Goal: Transaction & Acquisition: Purchase product/service

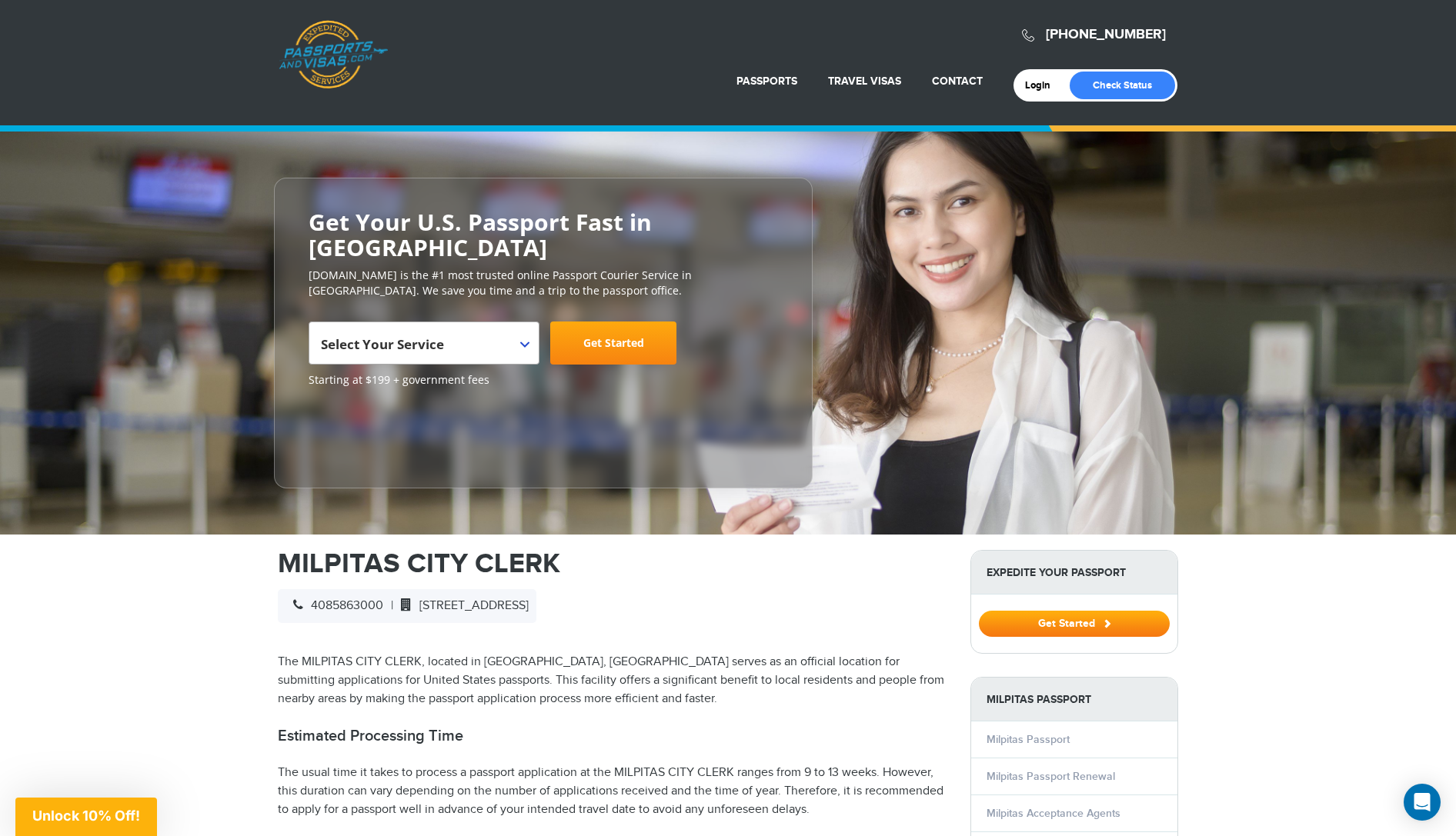
scroll to position [6, 0]
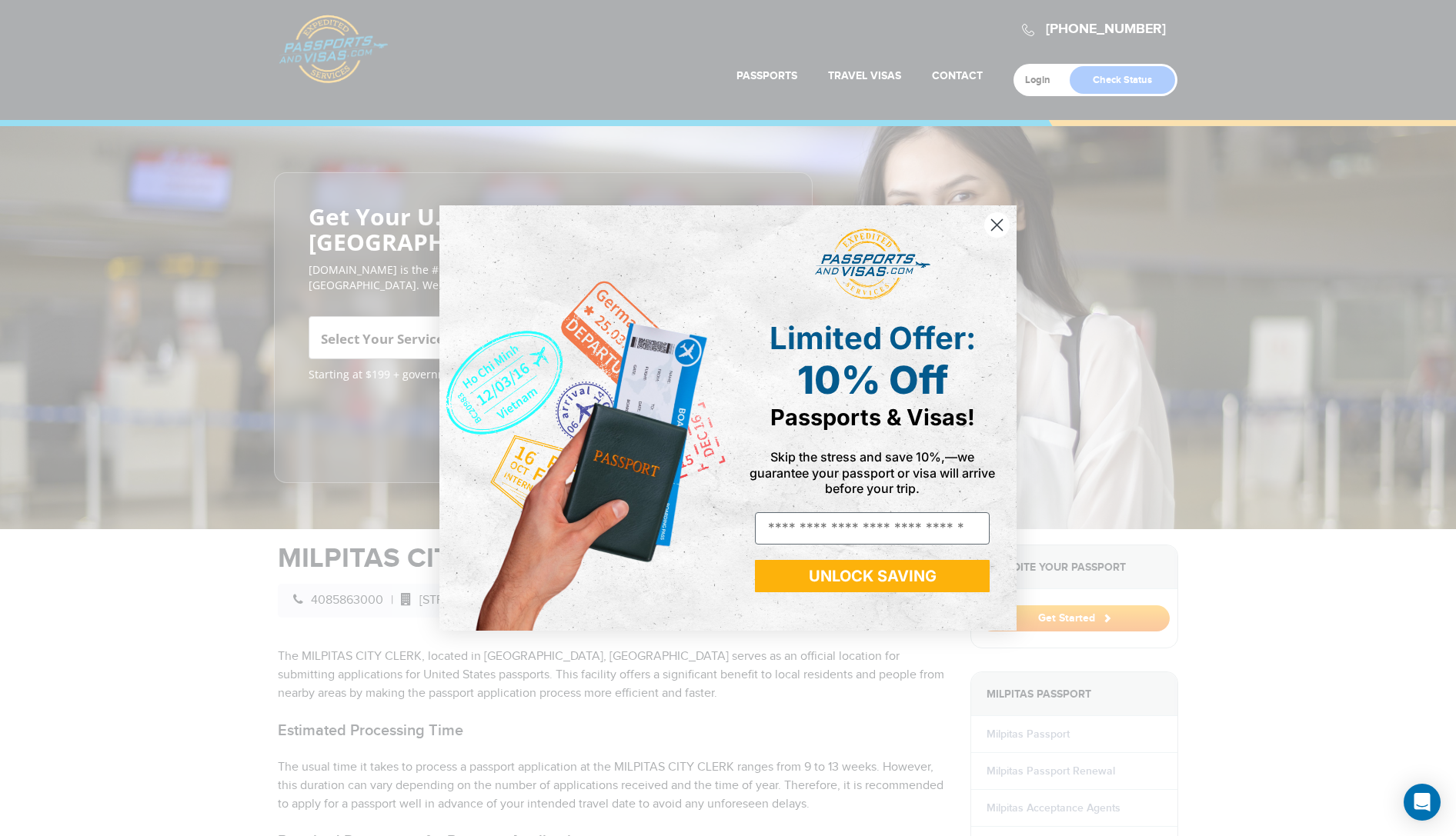
click at [1000, 229] on circle "Close dialog" at bounding box center [996, 224] width 25 height 25
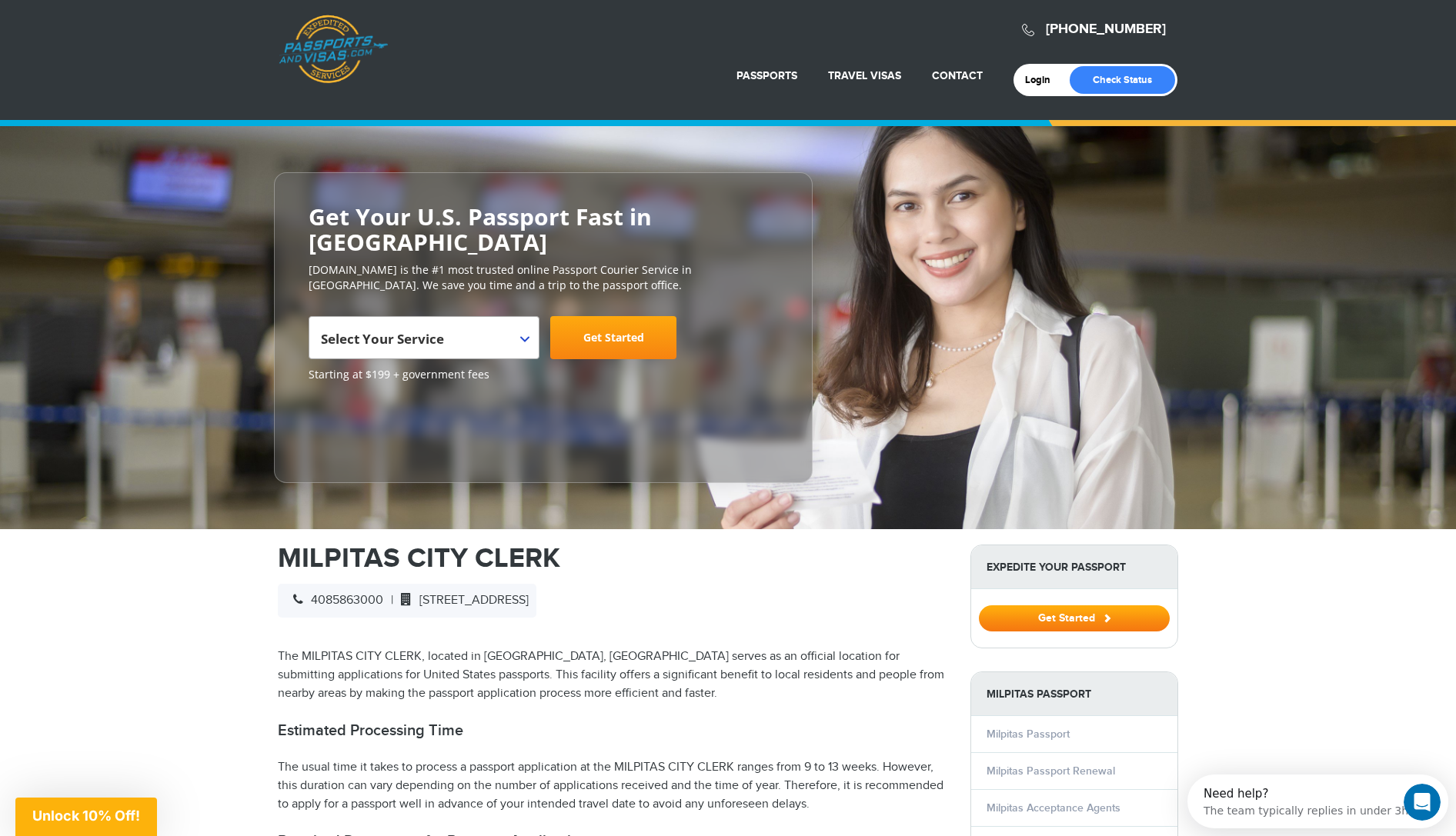
scroll to position [0, 0]
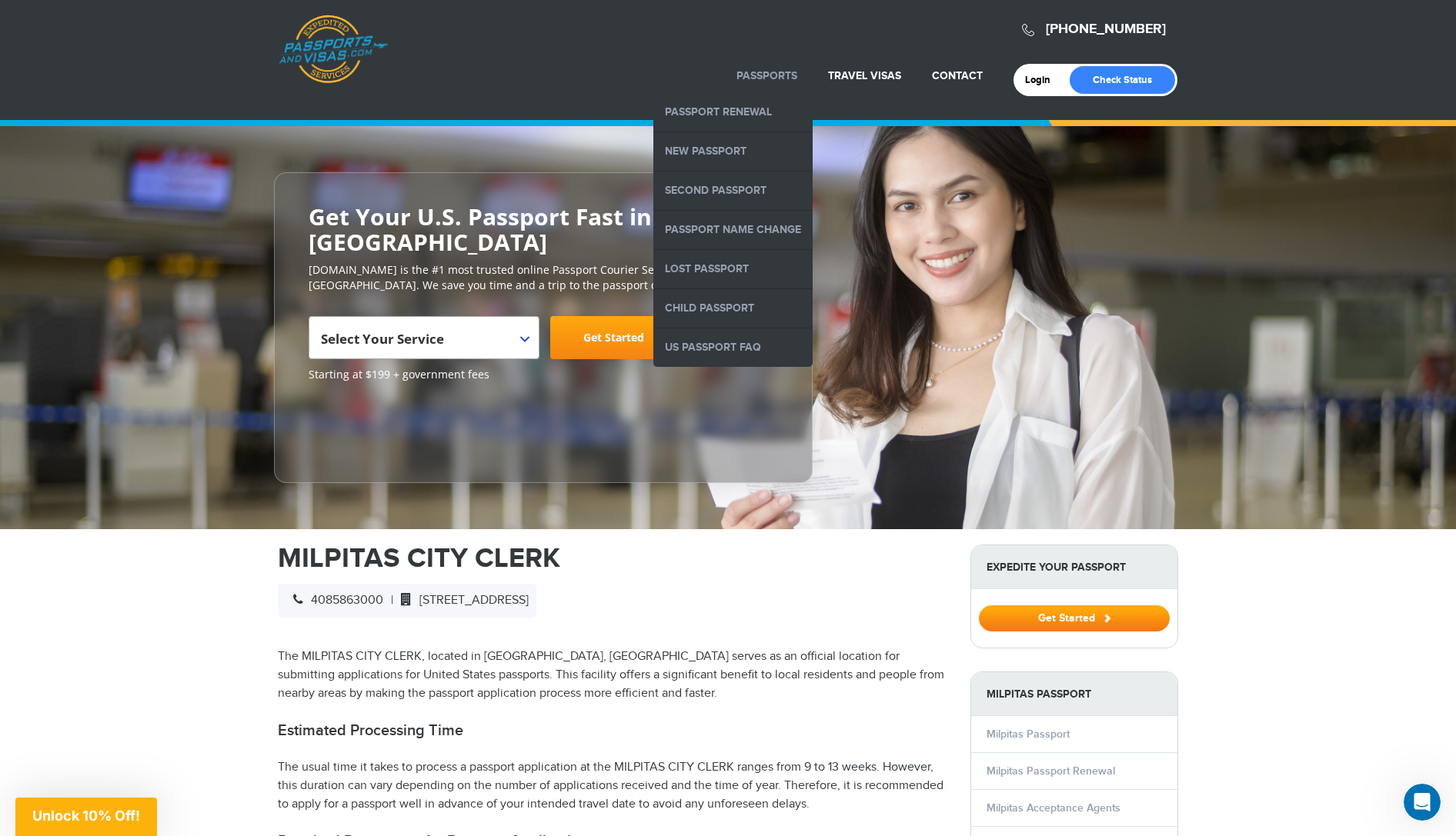
click at [769, 83] on li "Passports Passport Renewal New Passport Second Passport Passport Name Change Lo…" at bounding box center [767, 76] width 92 height 34
click at [743, 237] on link "Passport Name Change" at bounding box center [732, 229] width 159 height 38
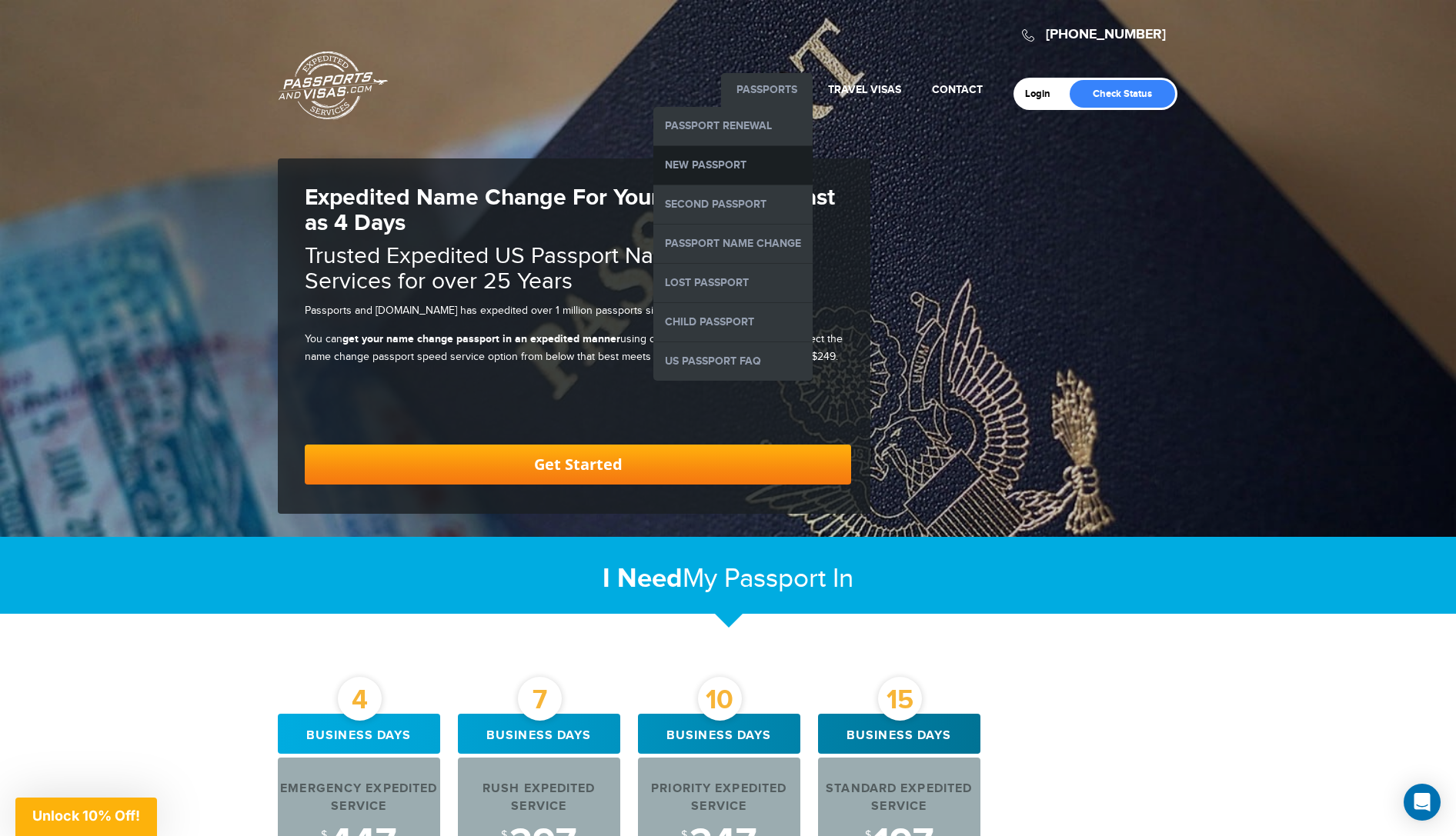
click at [739, 164] on link "New Passport" at bounding box center [732, 165] width 159 height 38
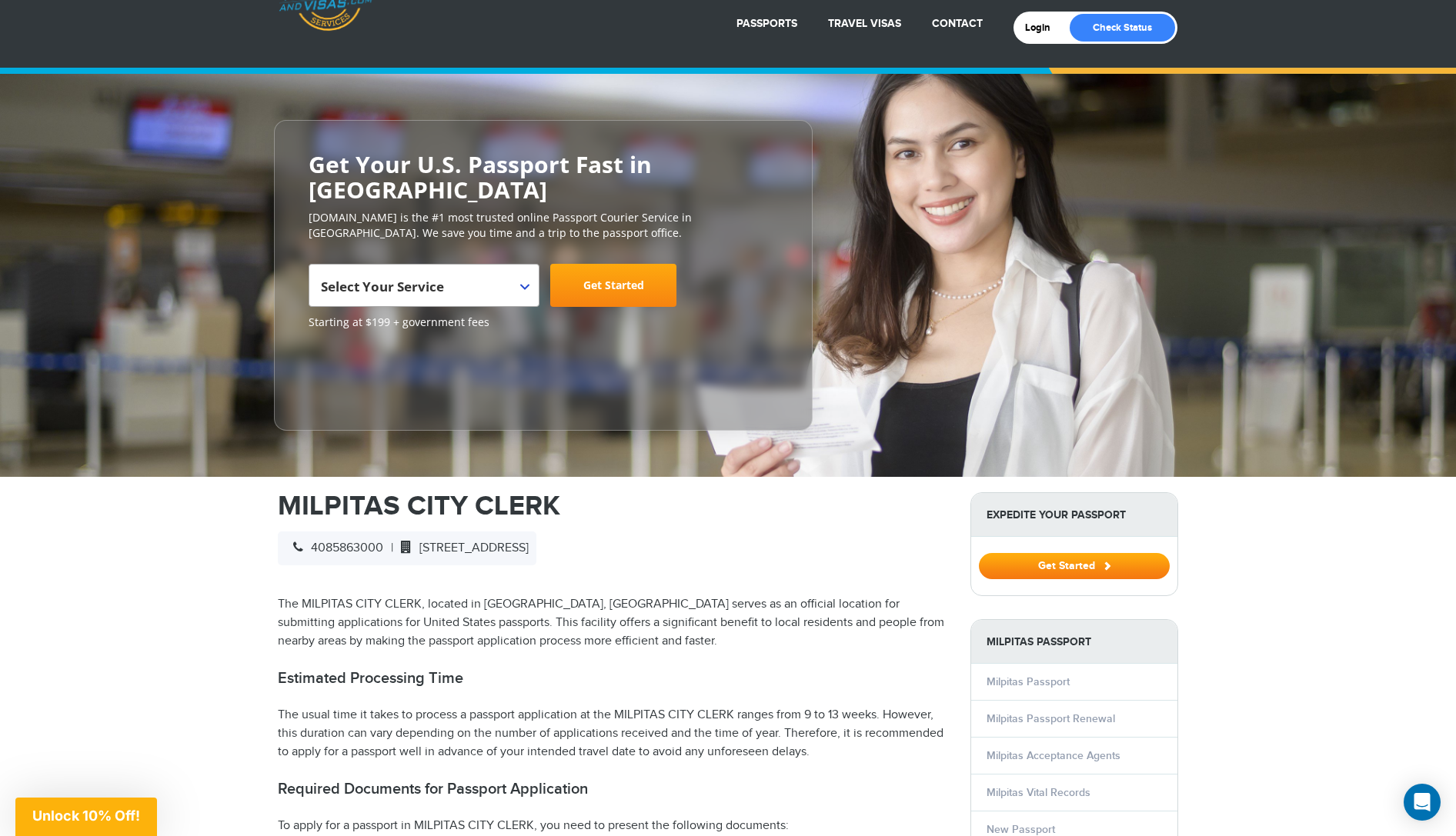
scroll to position [72, 0]
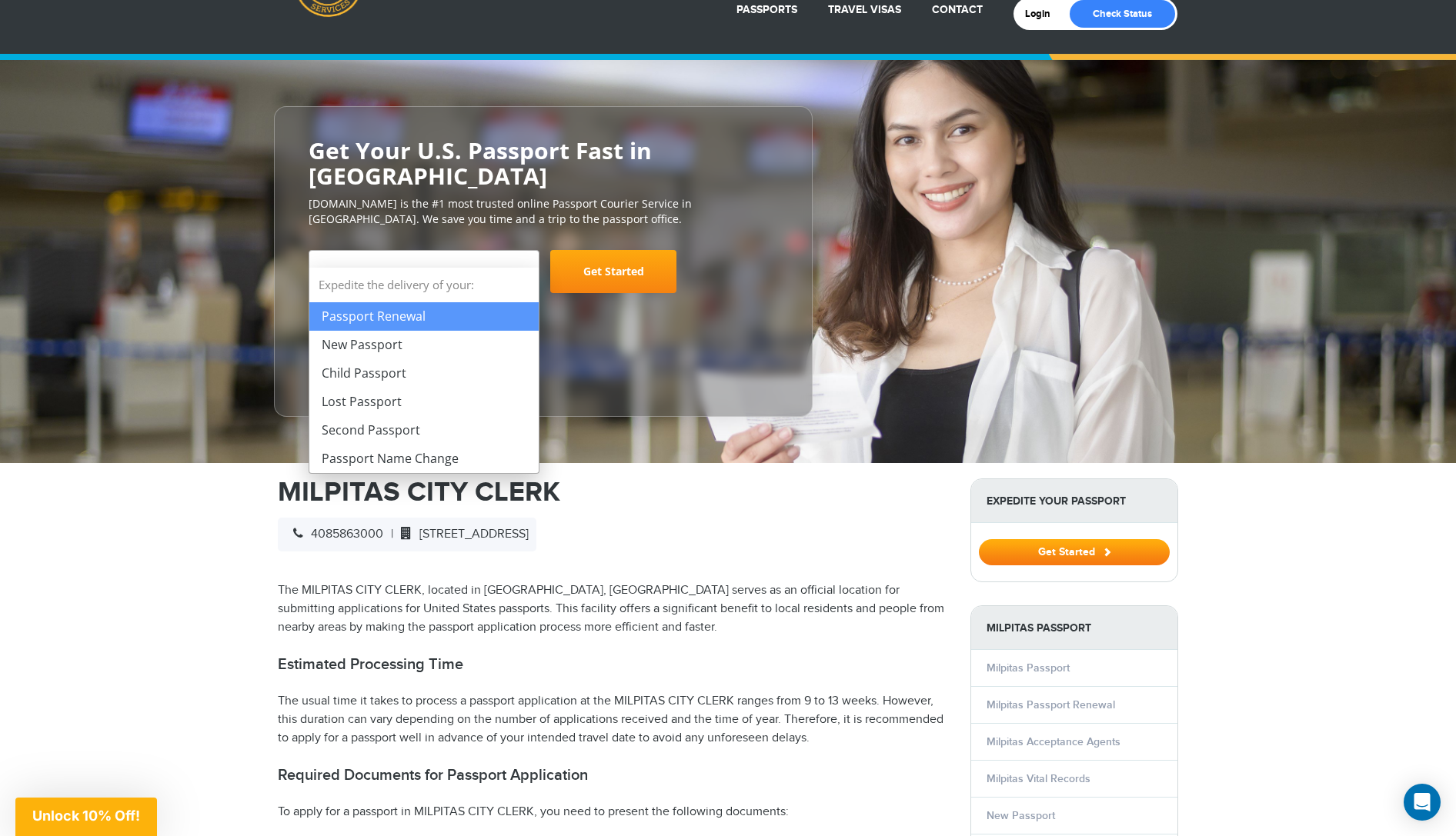
click at [526, 252] on span "Select Your Service" at bounding box center [424, 271] width 231 height 43
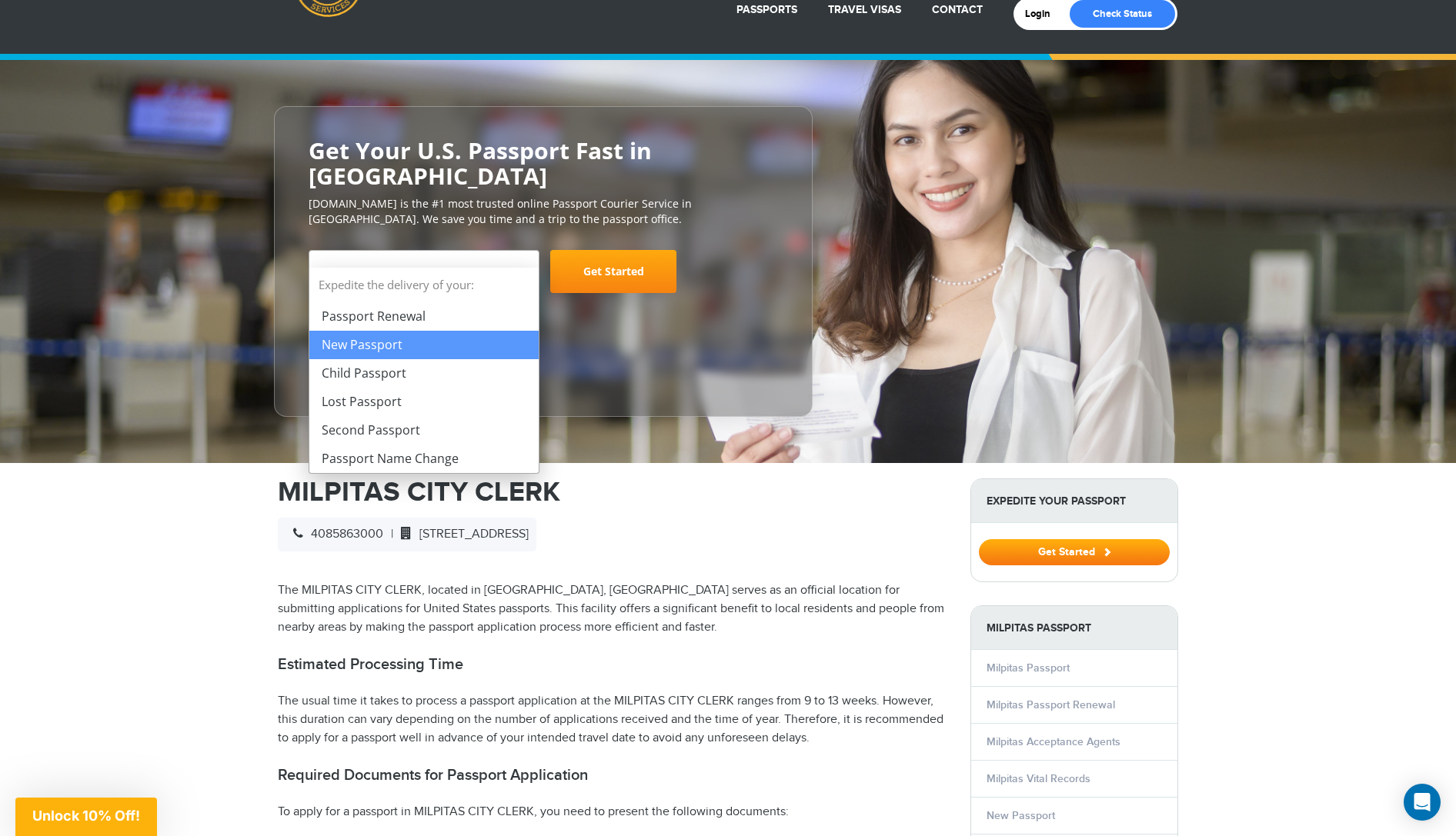
select select "**********"
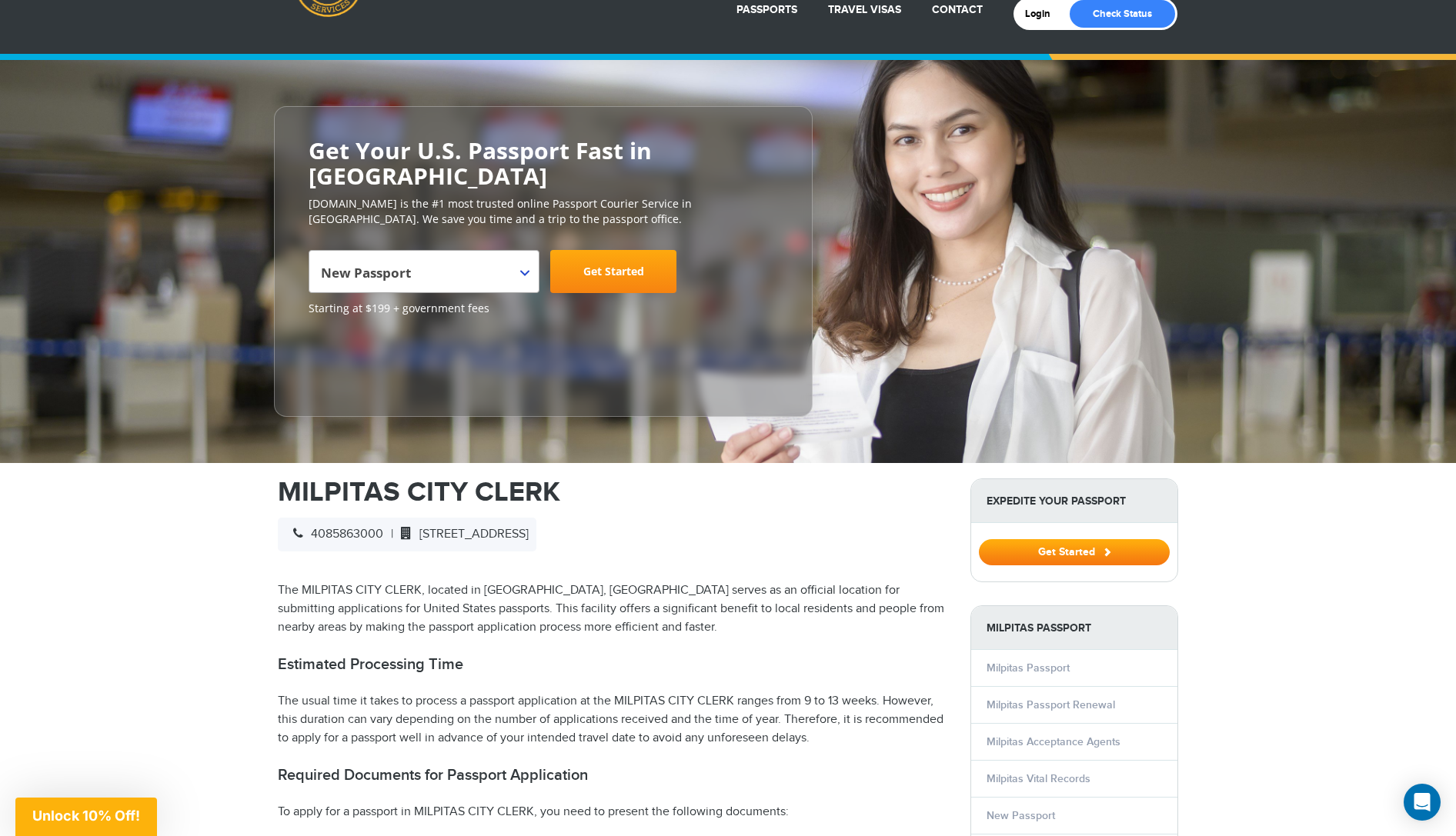
click at [630, 253] on link "Get Started" at bounding box center [613, 271] width 126 height 43
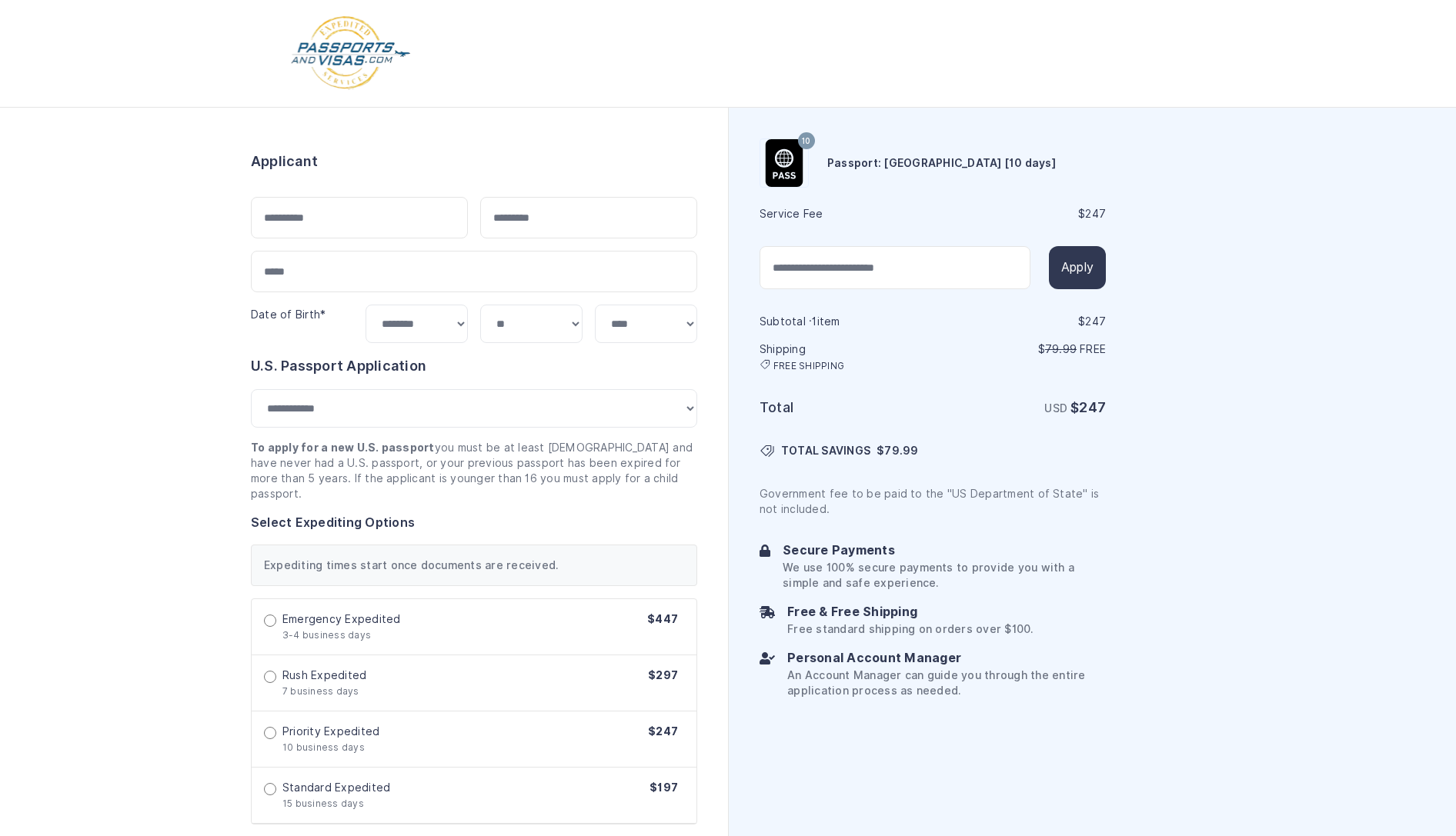
select select "***"
